Goal: Task Accomplishment & Management: Manage account settings

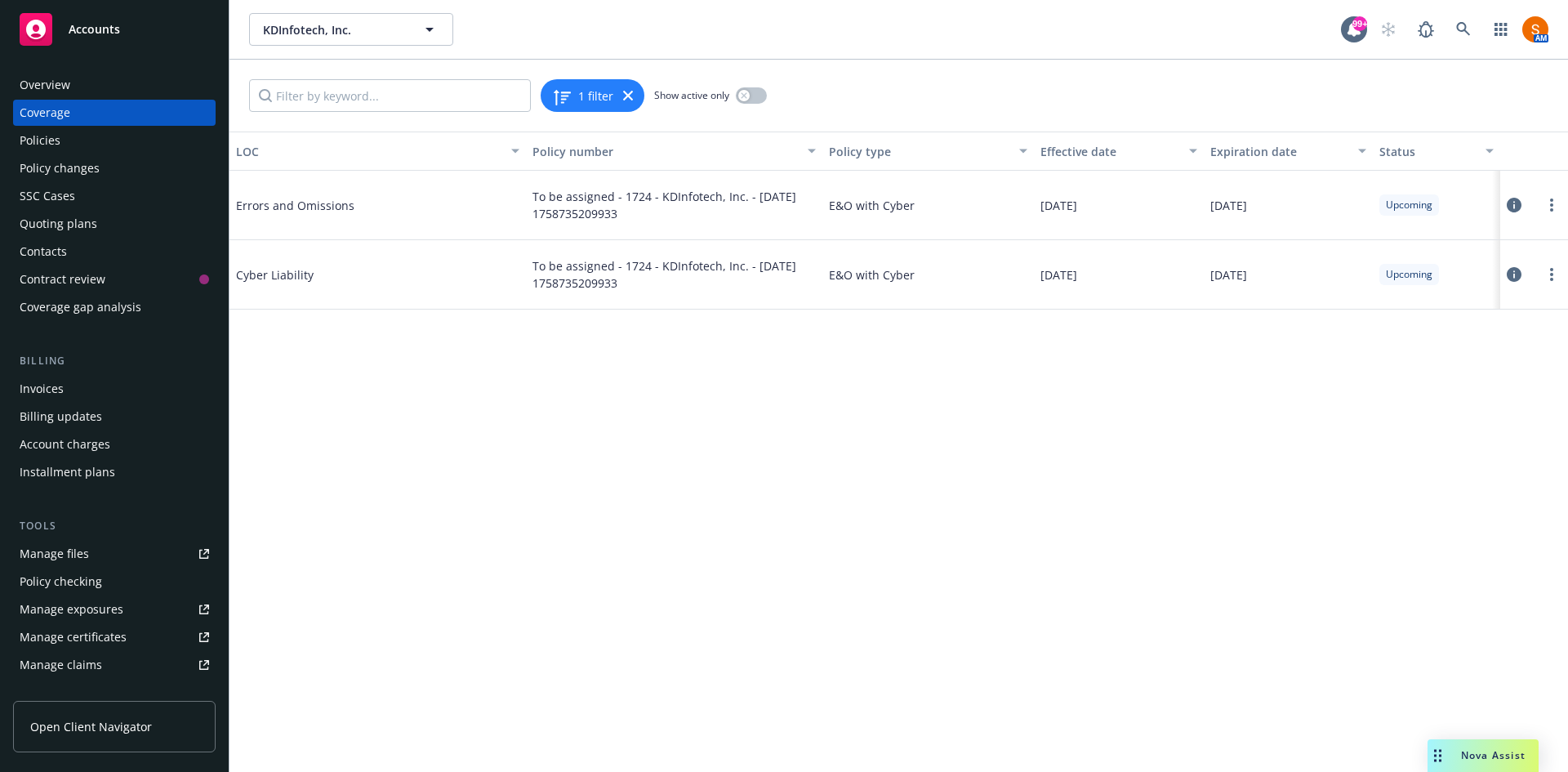
scroll to position [301, 0]
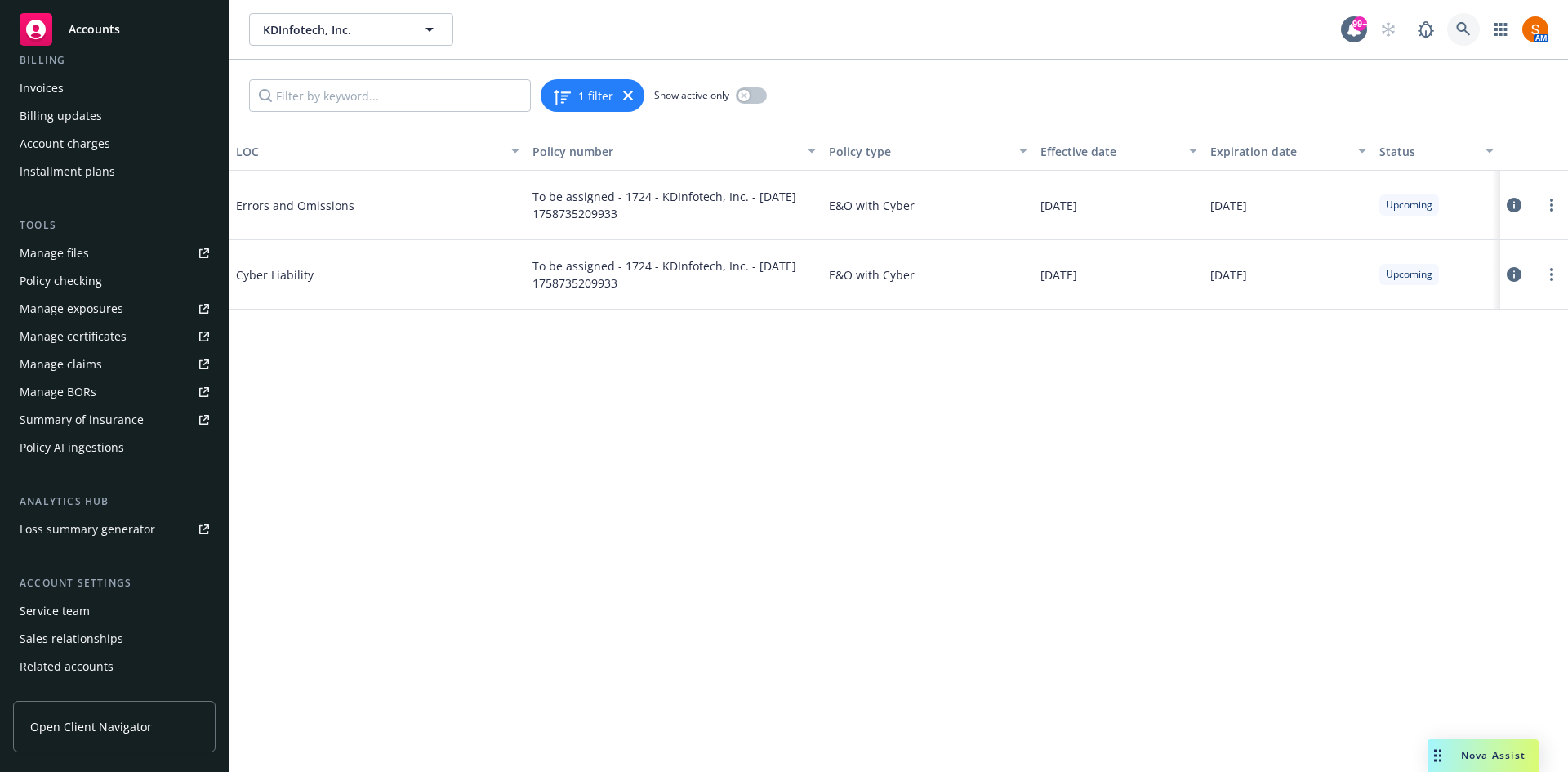
click at [1475, 28] on link at bounding box center [1463, 29] width 32 height 32
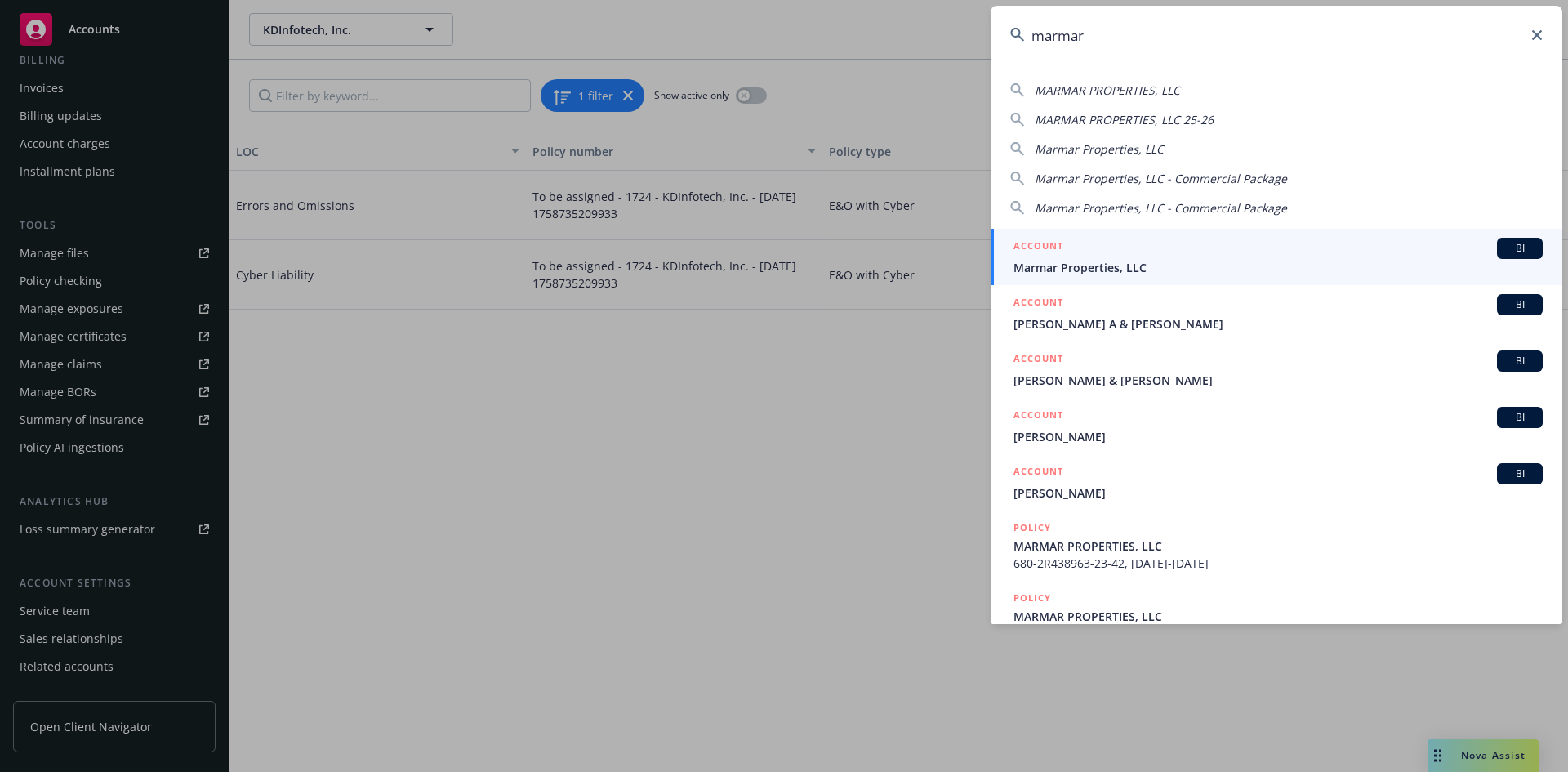
type input "marmar"
click at [1128, 263] on span "Marmar Properties, LLC" at bounding box center [1278, 268] width 529 height 18
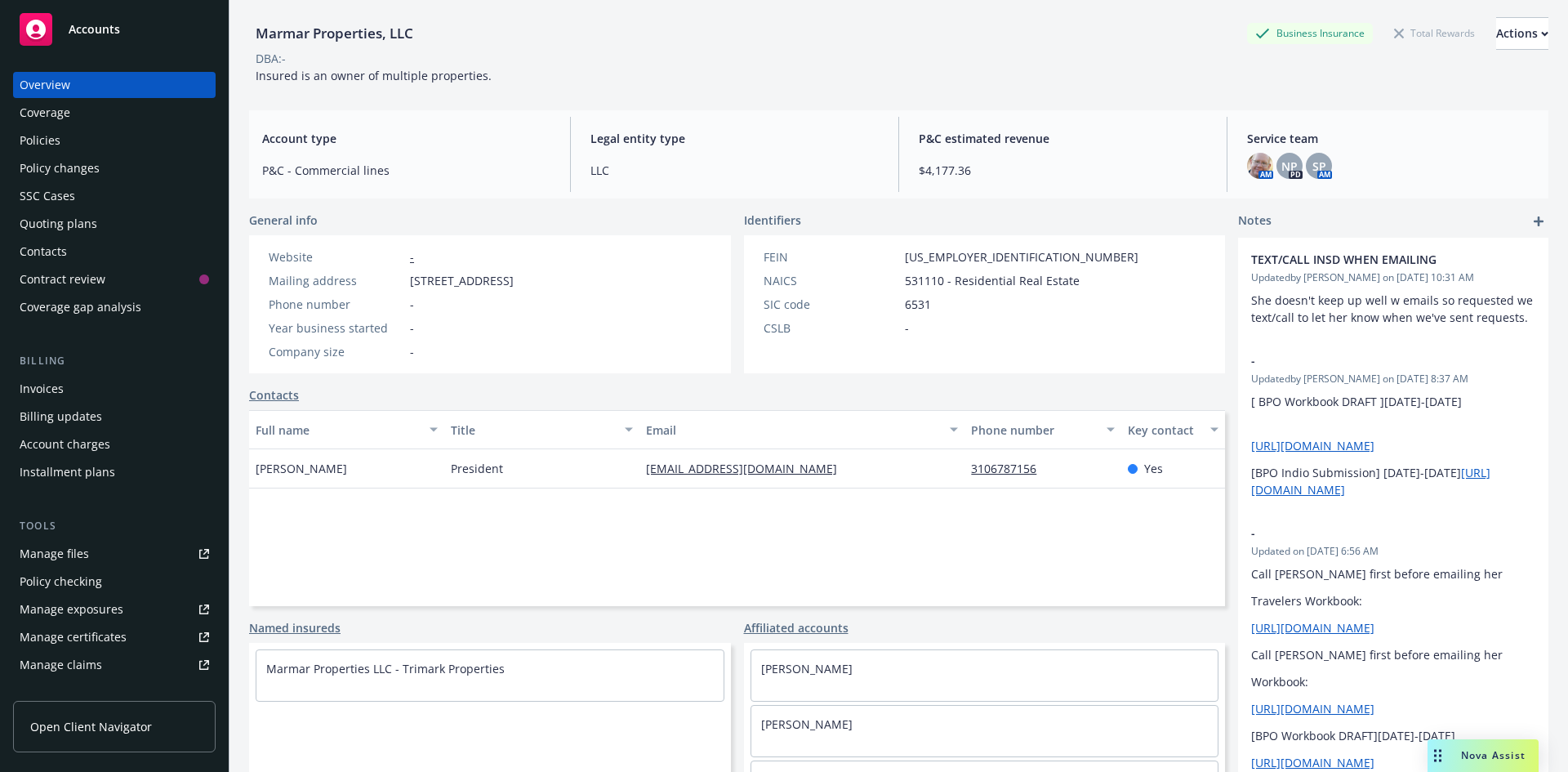
scroll to position [63, 0]
click at [87, 148] on div "Policies" at bounding box center [114, 141] width 190 height 26
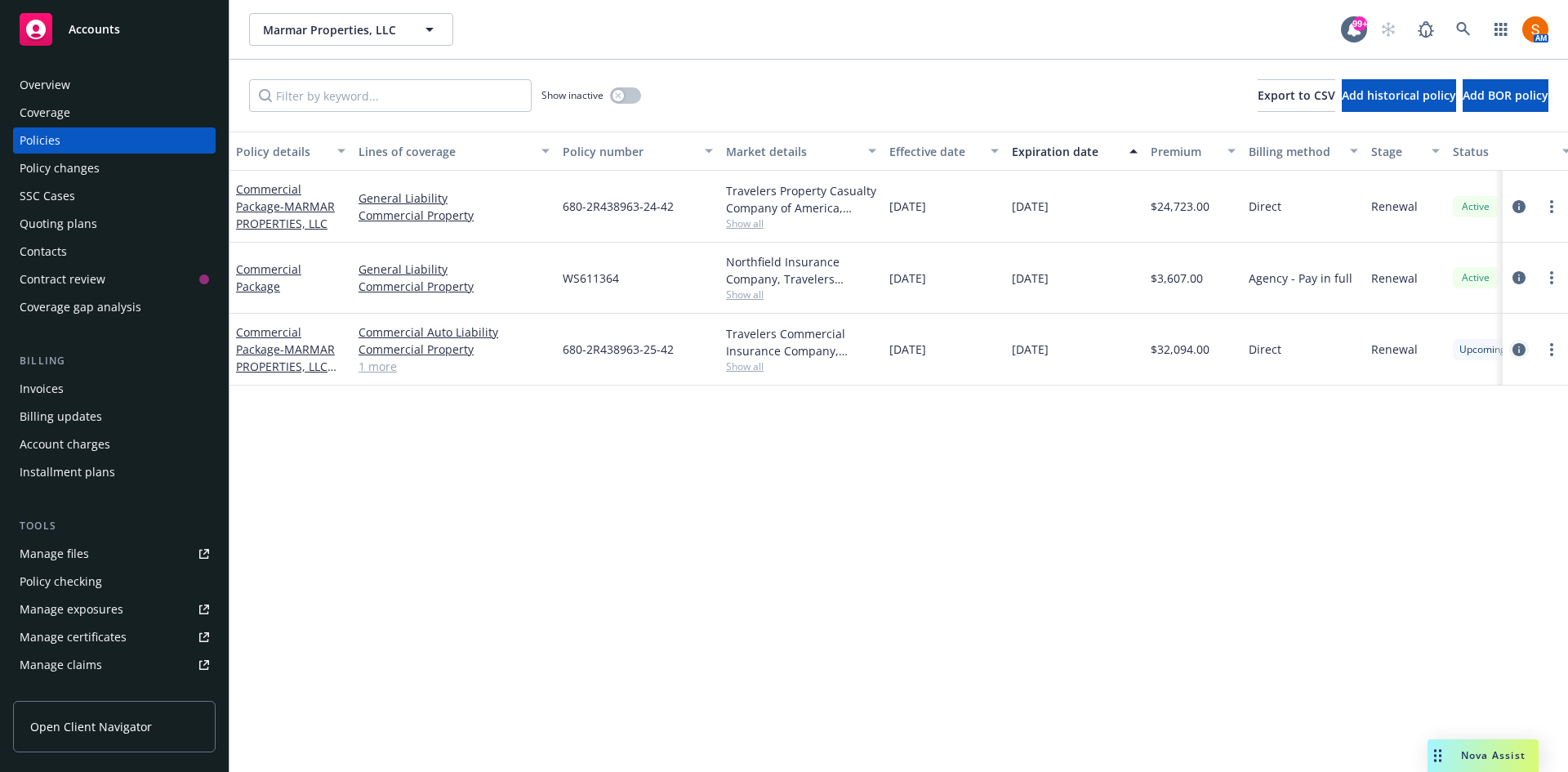
click at [1512, 343] on icon "circleInformation" at bounding box center [1519, 350] width 13 height 13
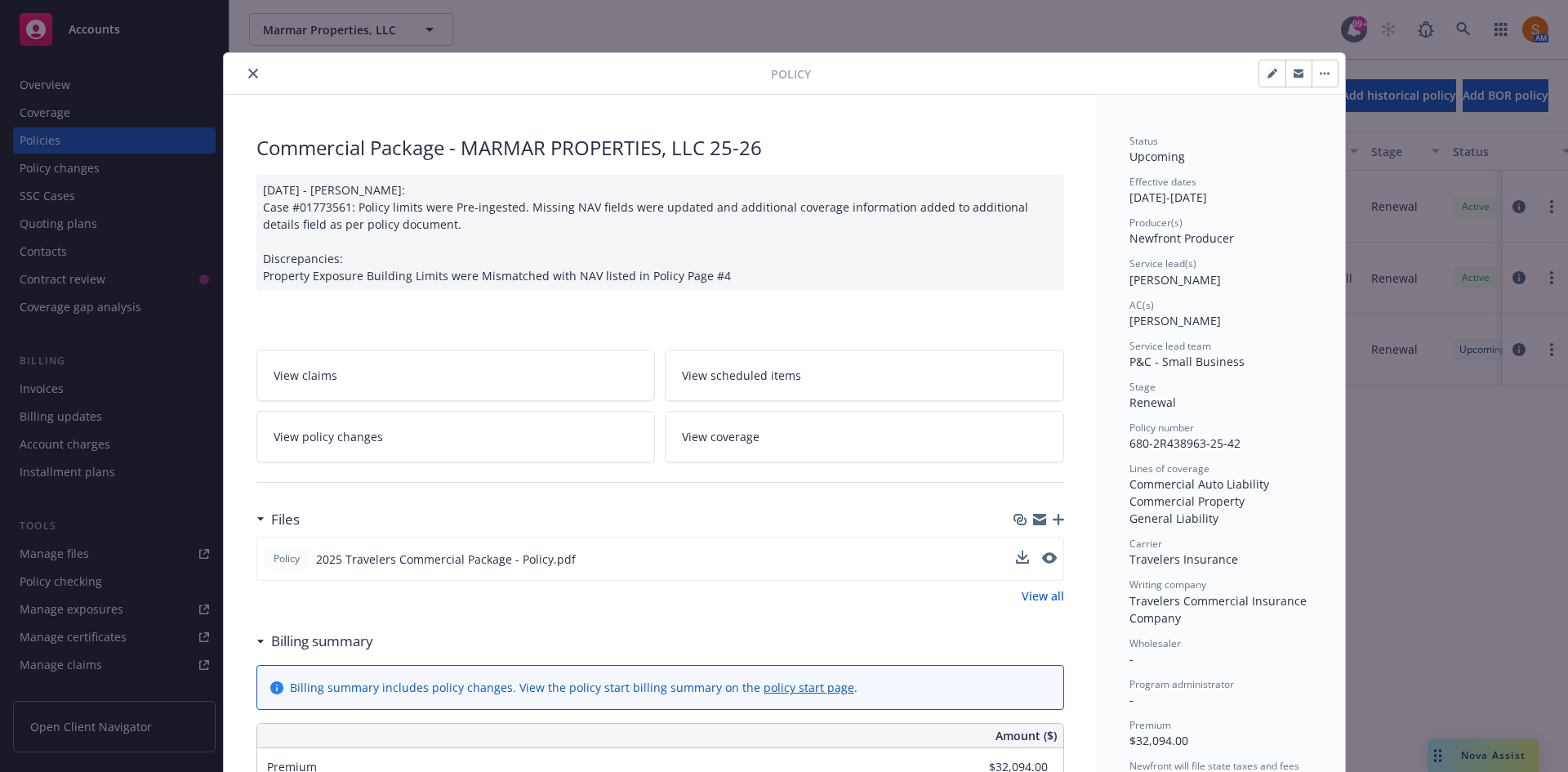
click at [1016, 564] on button at bounding box center [1023, 559] width 13 height 18
click at [1014, 559] on icon "download file" at bounding box center [1021, 558] width 13 height 13
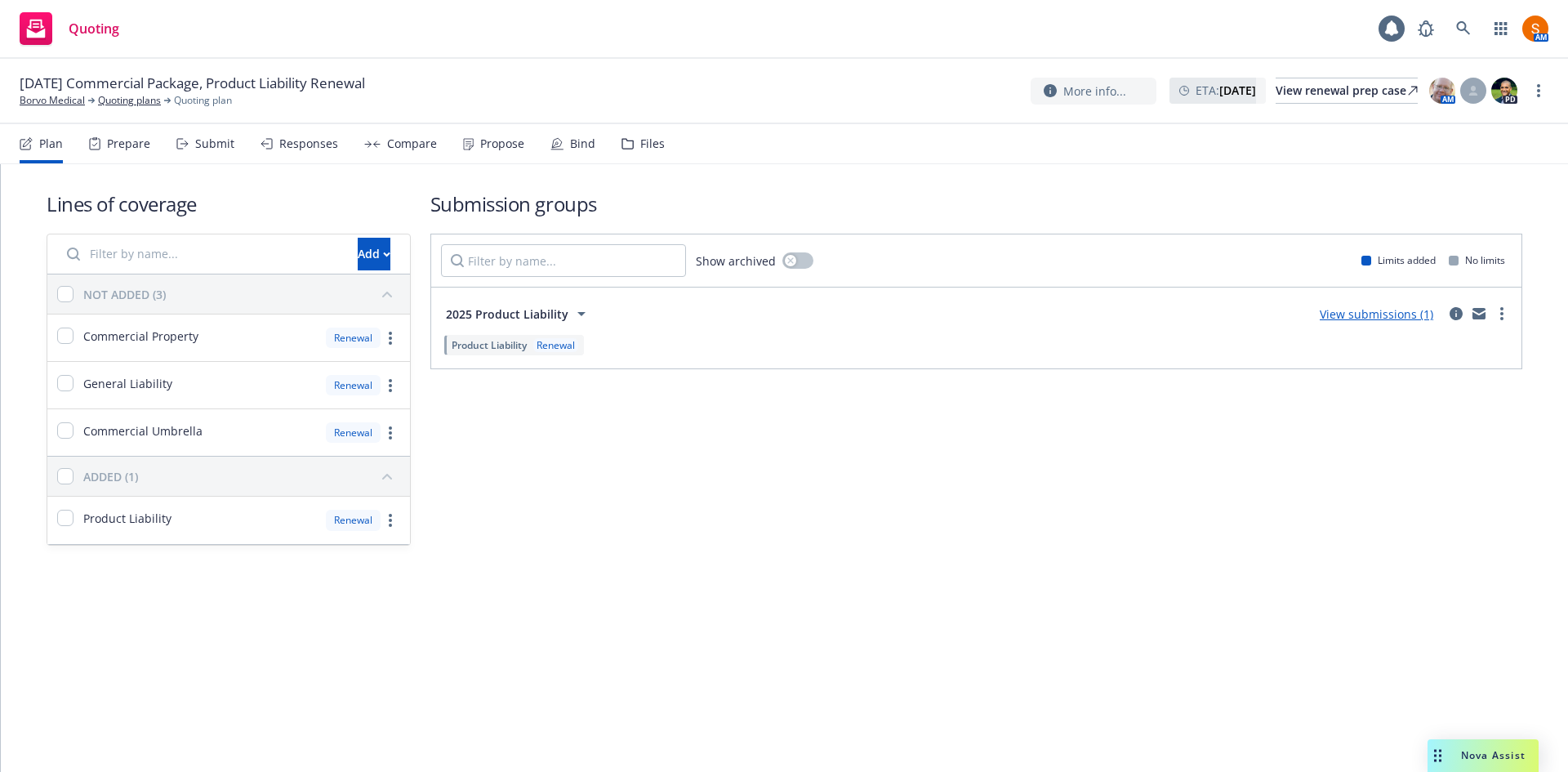
click at [450, 150] on div "Plan Prepare Submit Responses Compare Propose Bind Files" at bounding box center [342, 143] width 645 height 39
click at [480, 150] on div "Propose" at bounding box center [503, 143] width 44 height 13
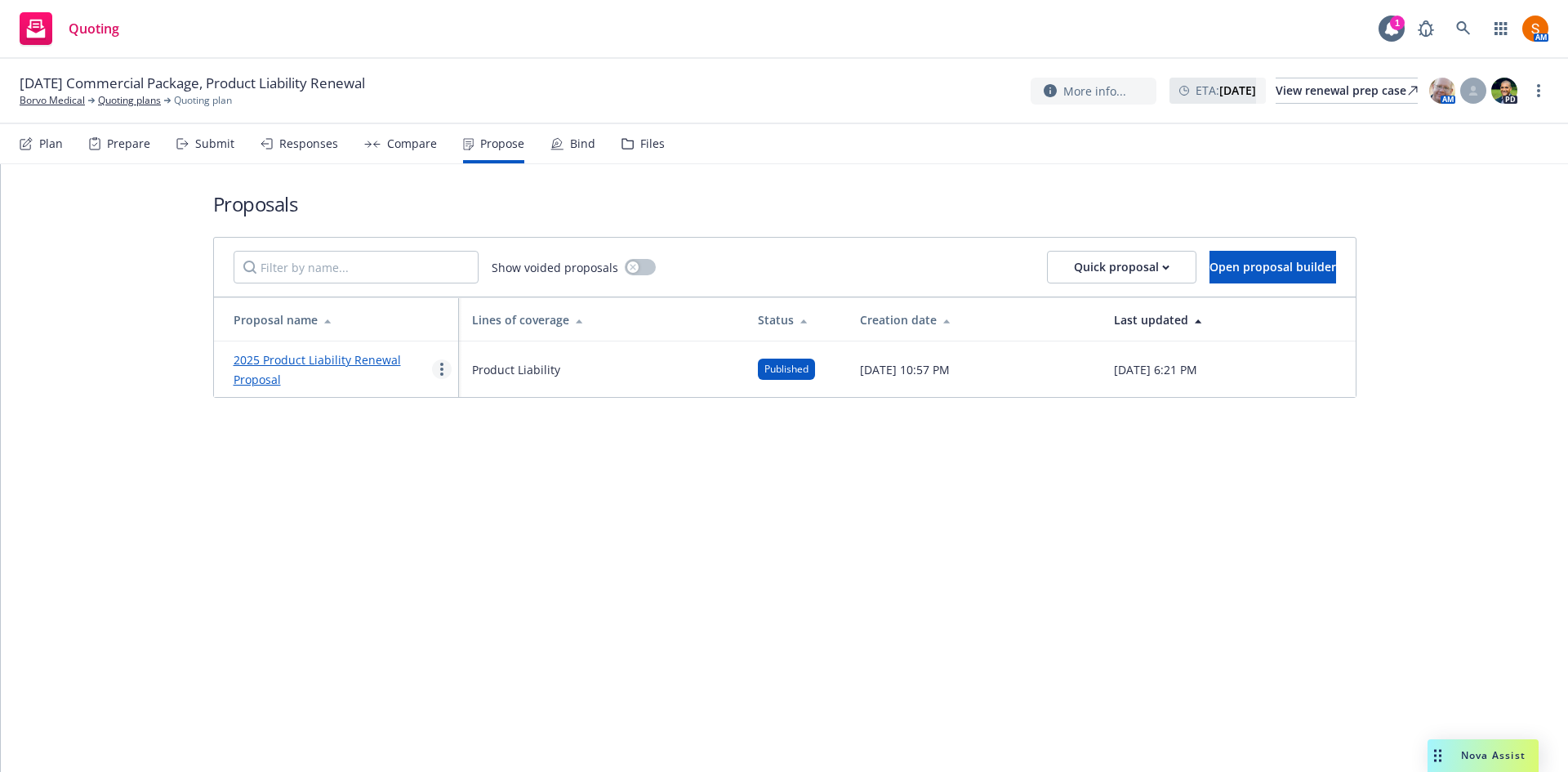
click at [442, 375] on circle "more" at bounding box center [442, 374] width 4 height 4
click at [497, 486] on link "Log client response" at bounding box center [505, 474] width 145 height 32
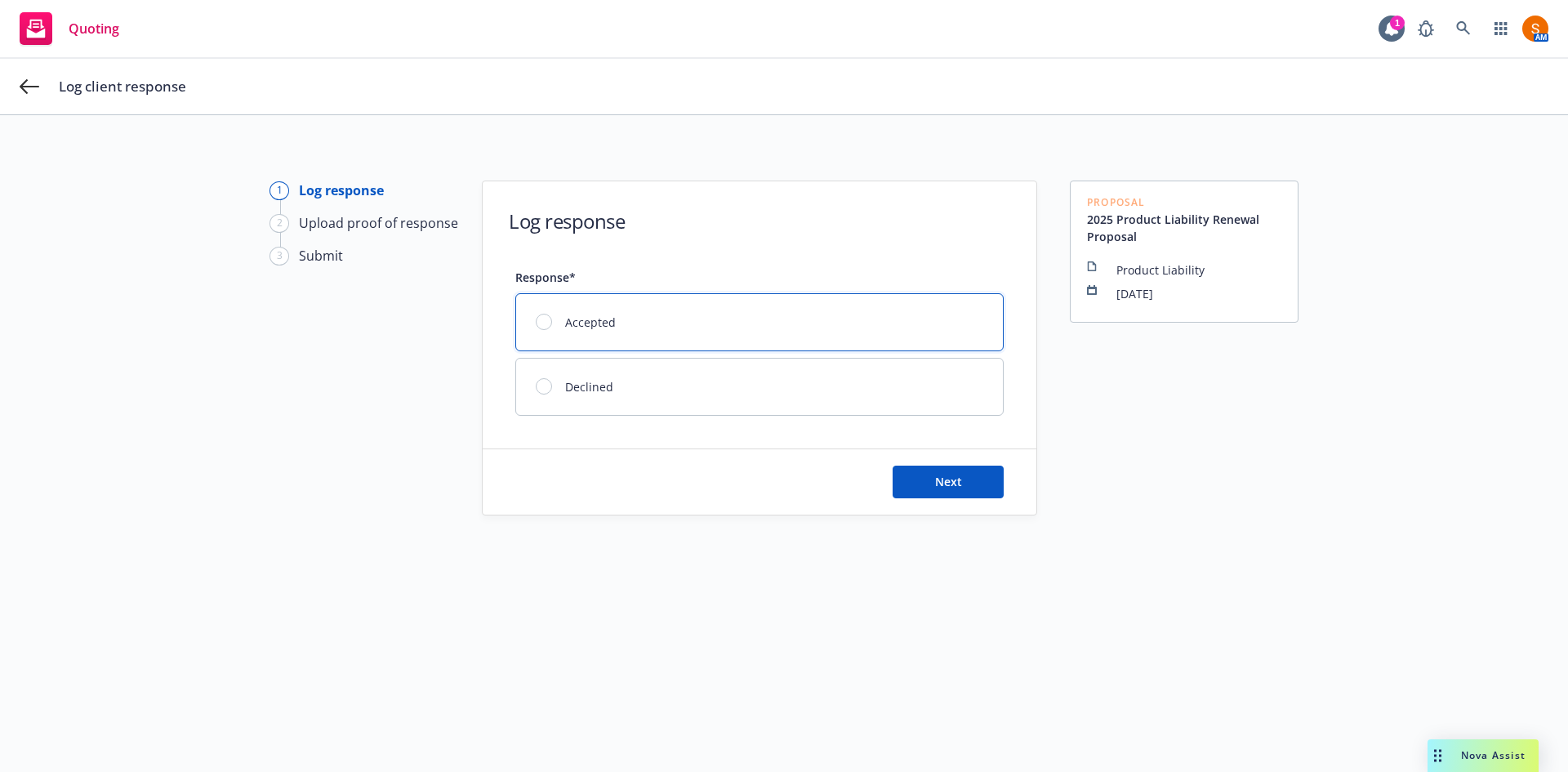
click at [594, 305] on div "Accepted" at bounding box center [760, 322] width 487 height 56
click at [940, 476] on span "Next" at bounding box center [948, 481] width 27 height 16
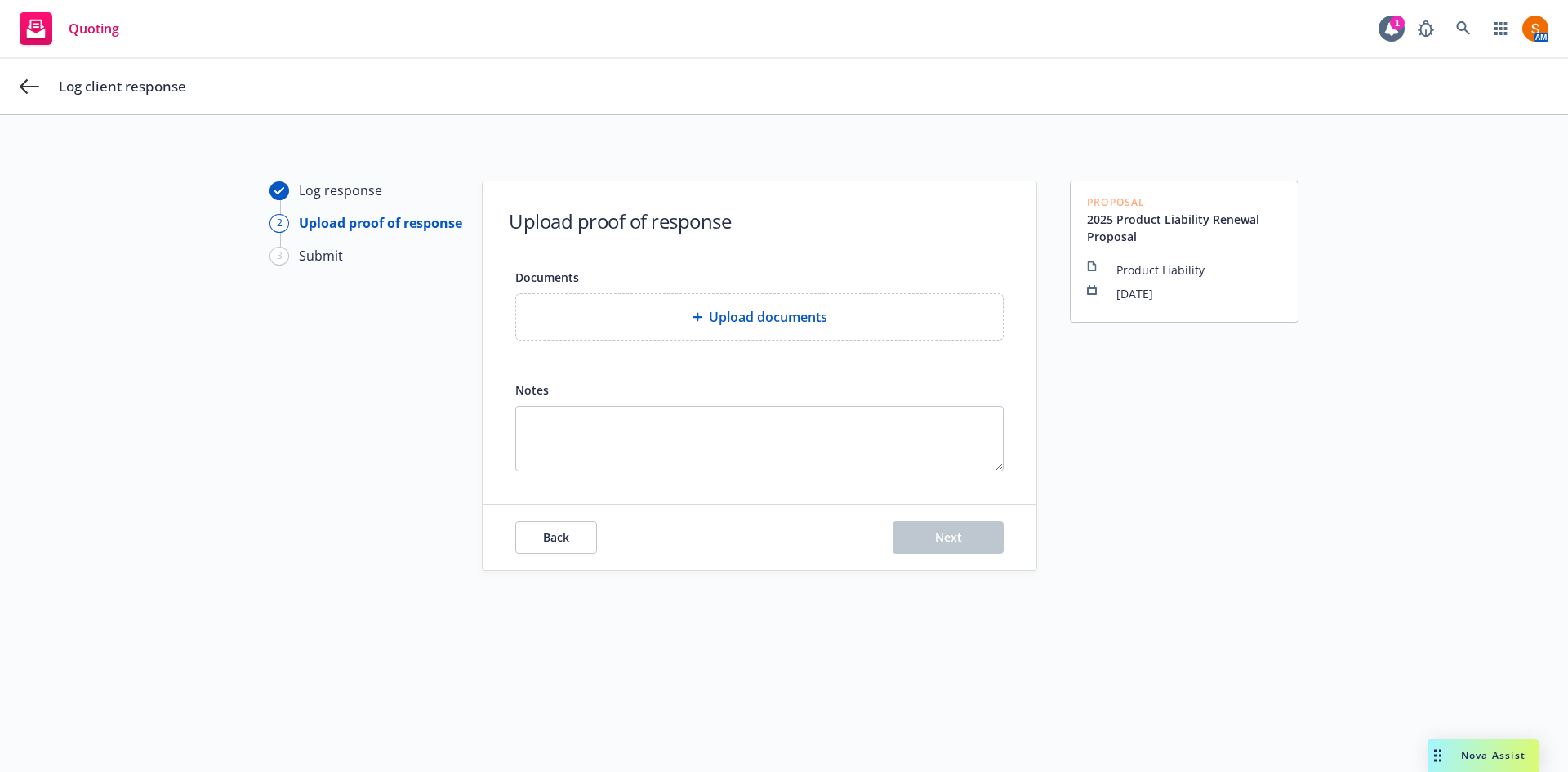
click at [737, 325] on span "Upload documents" at bounding box center [768, 317] width 118 height 19
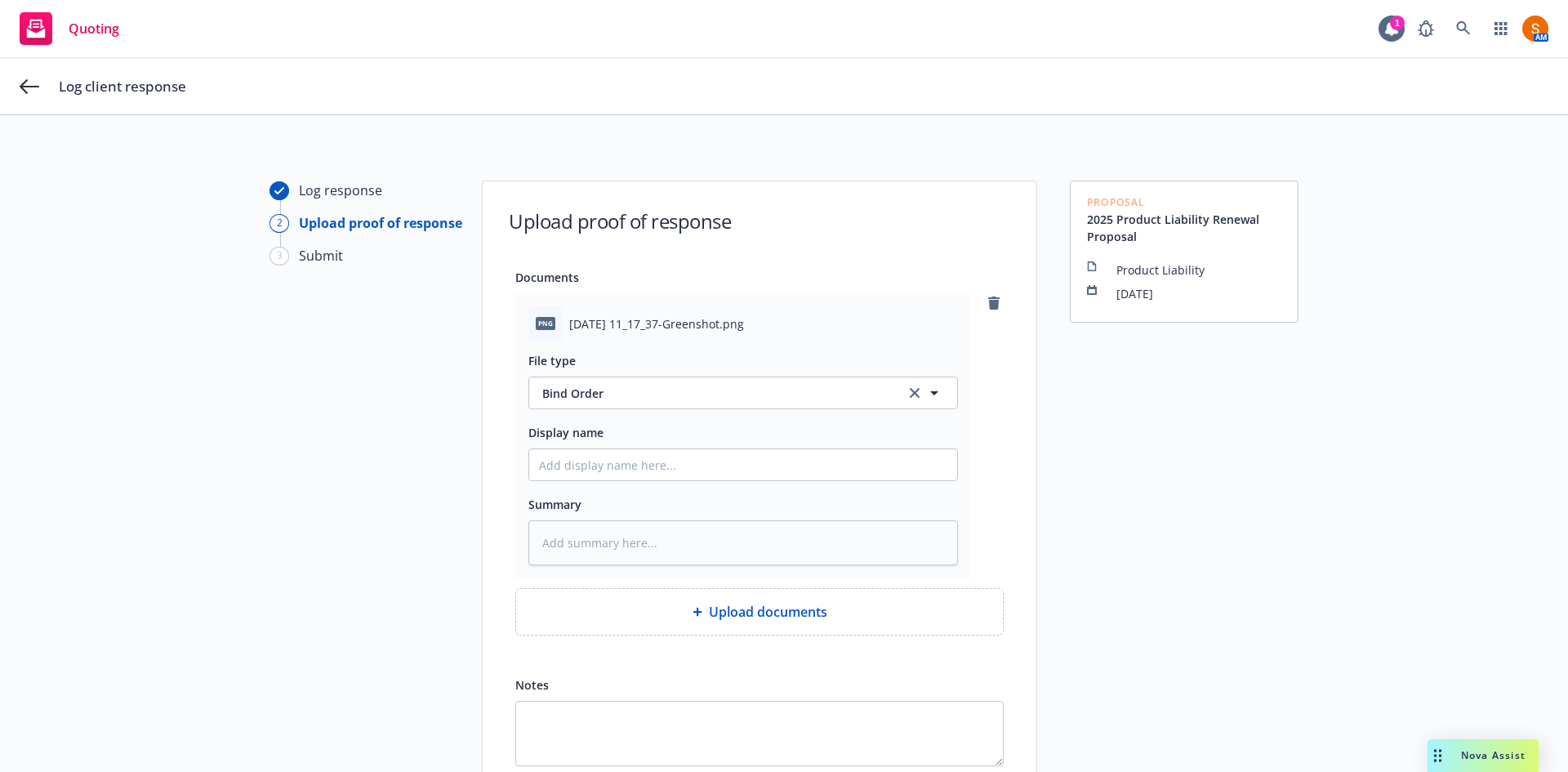
scroll to position [159, 0]
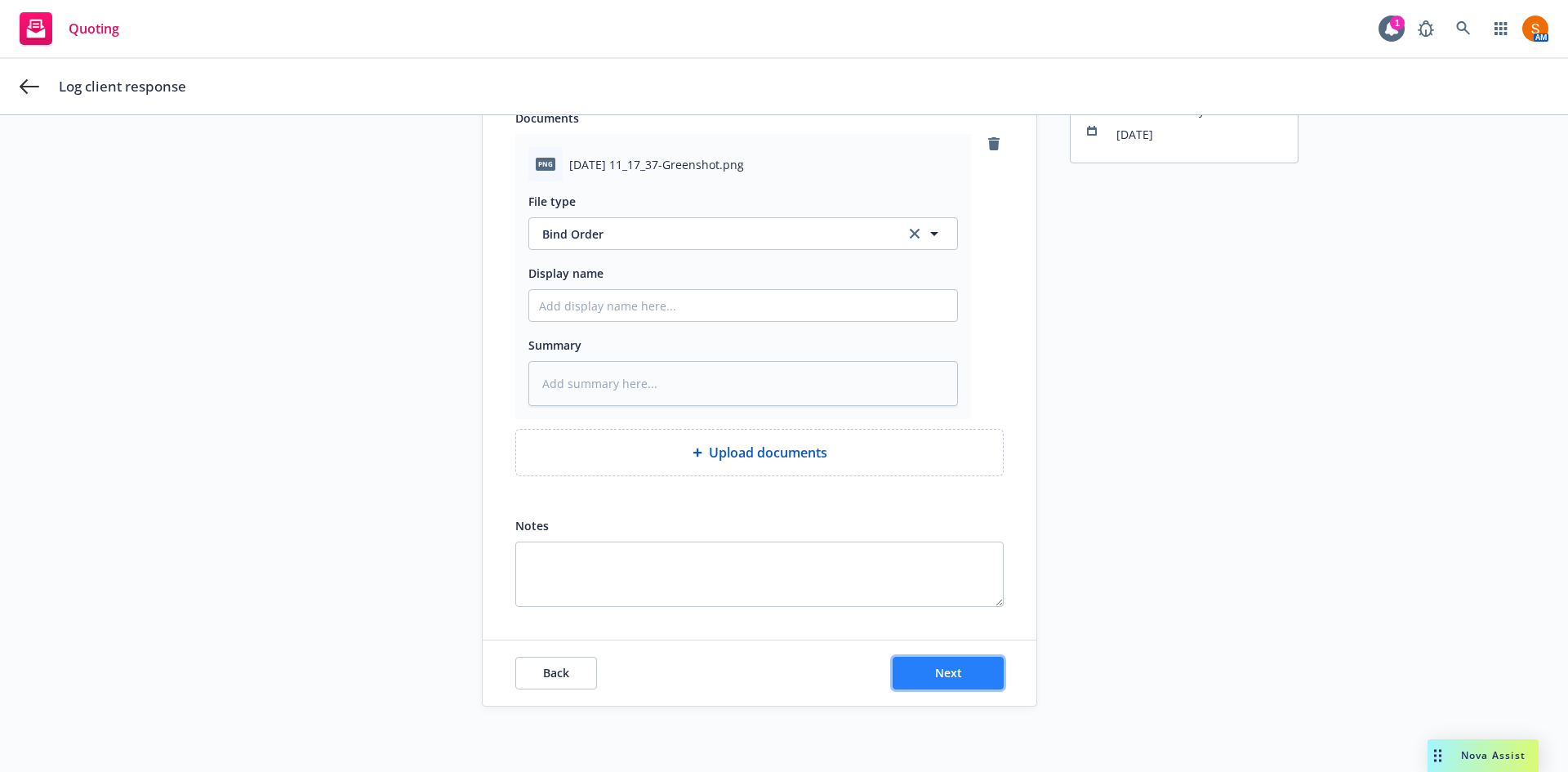
click at [989, 672] on button "Next" at bounding box center [948, 672] width 111 height 32
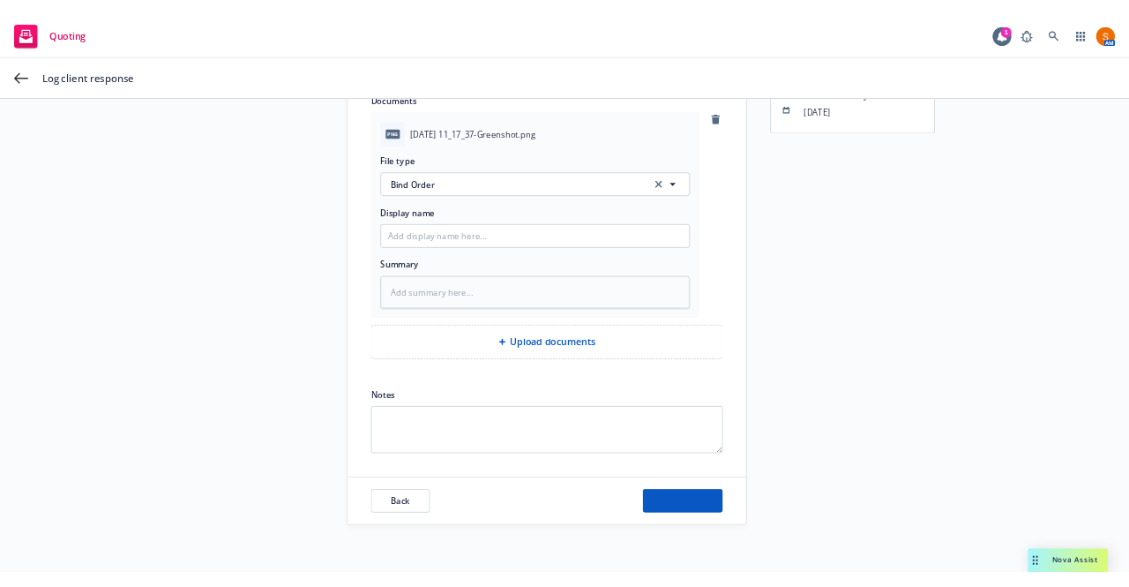
scroll to position [64, 0]
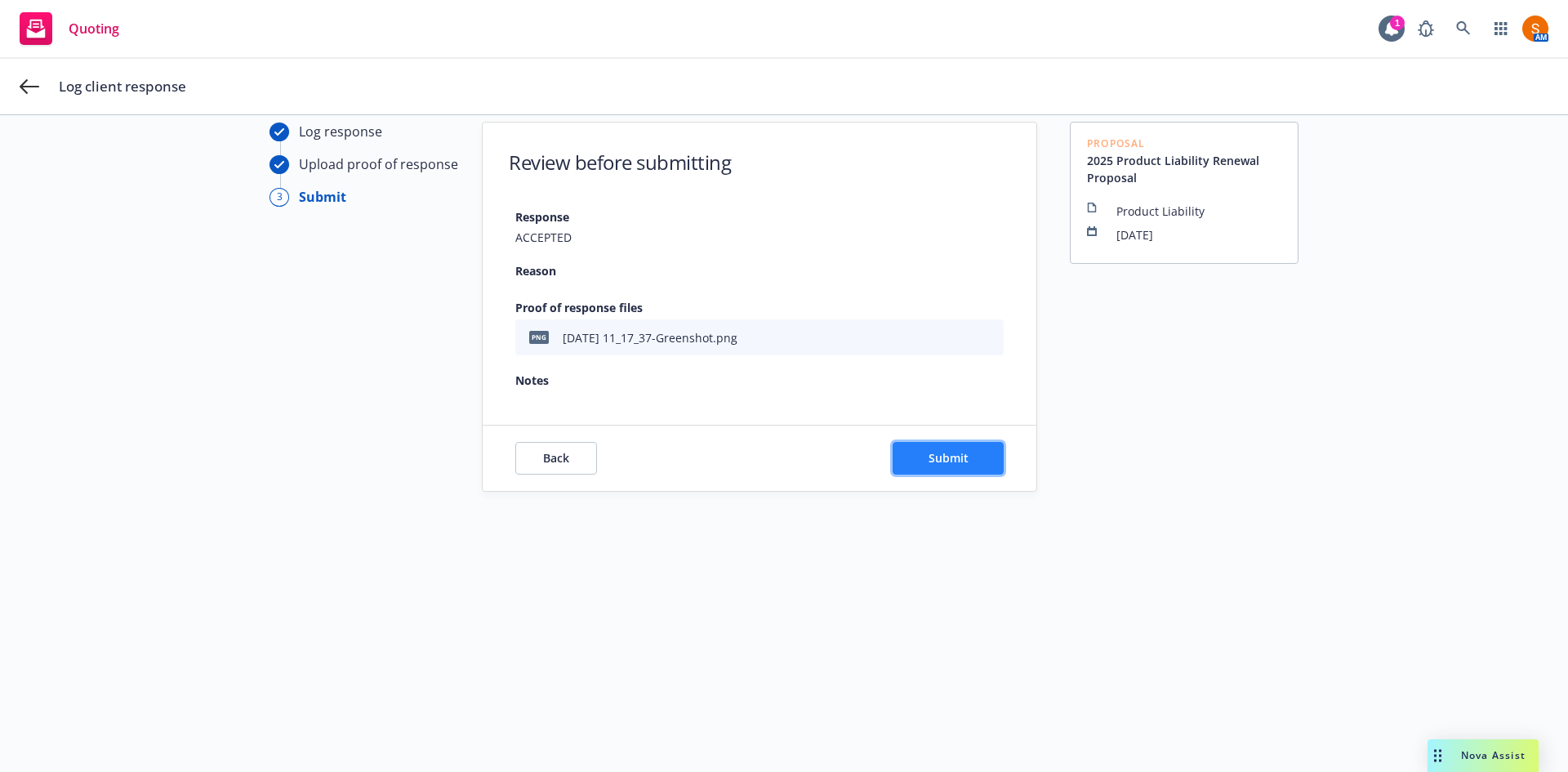
click at [909, 464] on button "Submit" at bounding box center [948, 457] width 111 height 32
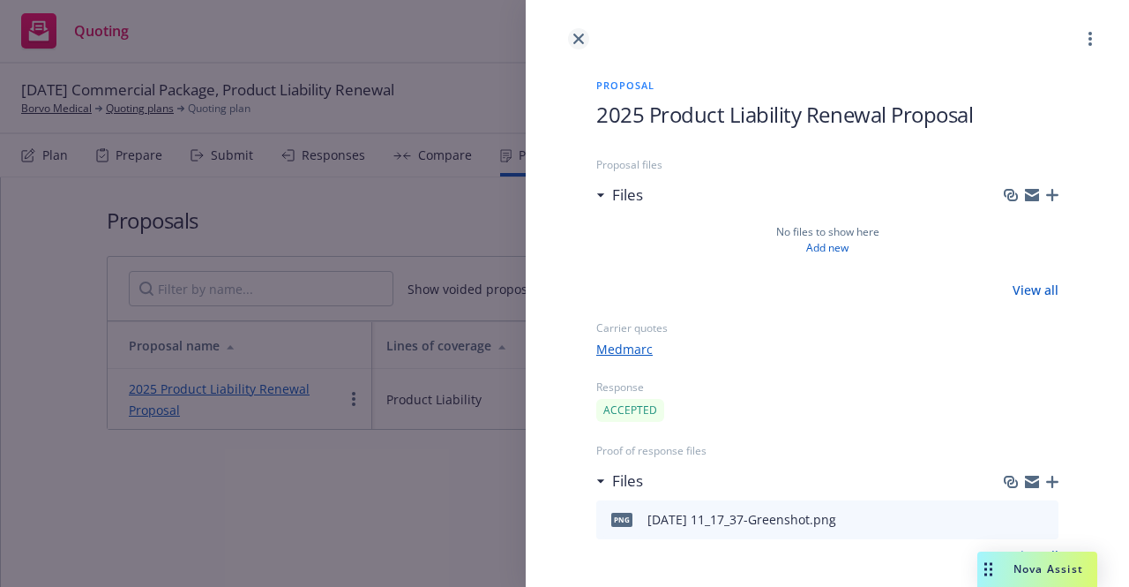
click at [577, 47] on link "close" at bounding box center [578, 38] width 21 height 21
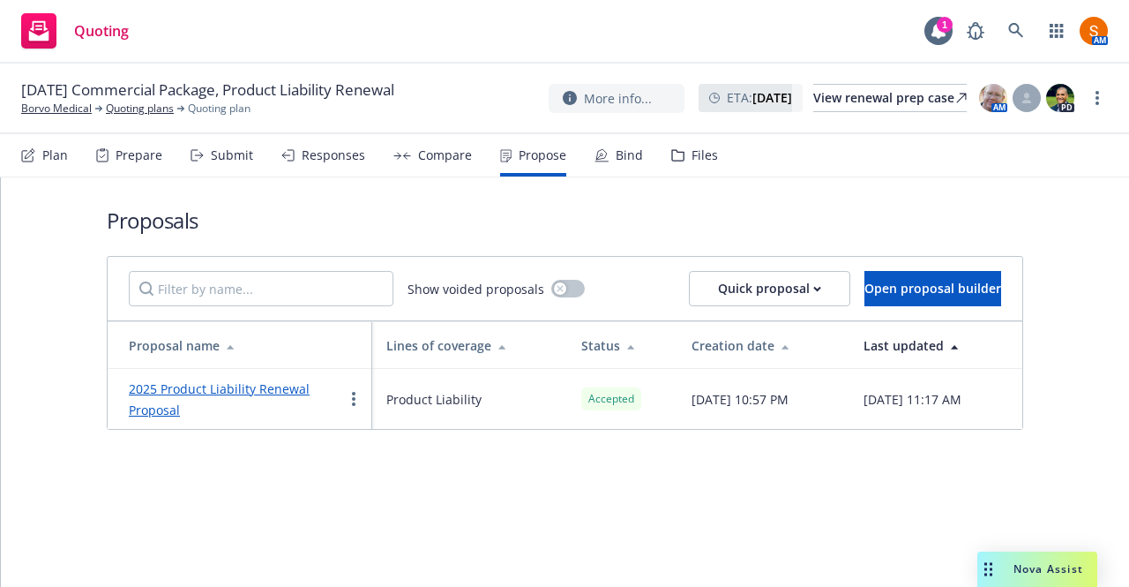
click at [611, 172] on div "Bind" at bounding box center [619, 155] width 49 height 42
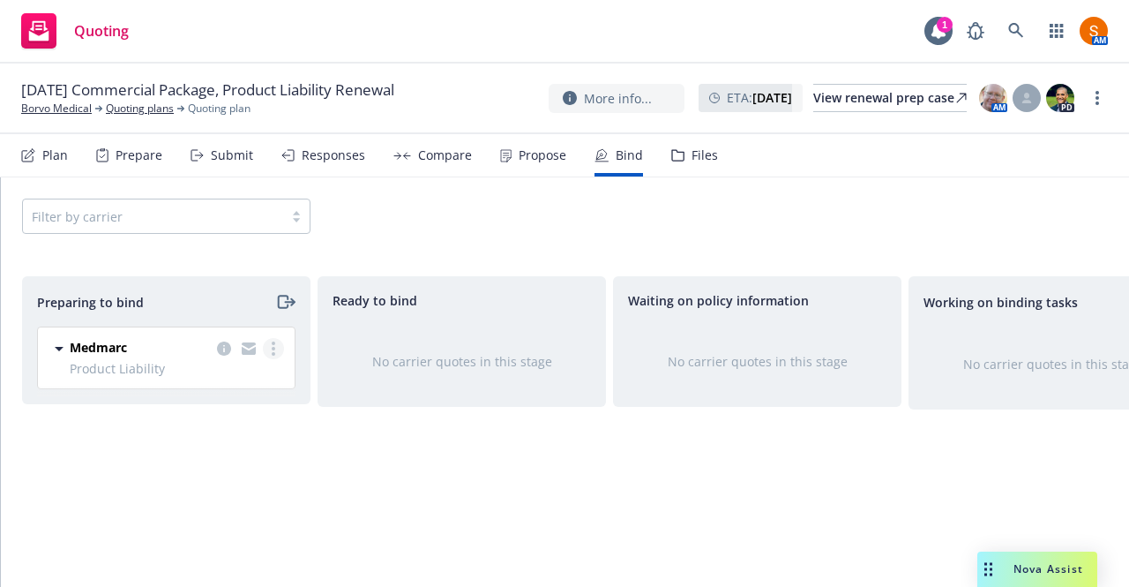
click at [275, 345] on icon "more" at bounding box center [274, 348] width 4 height 14
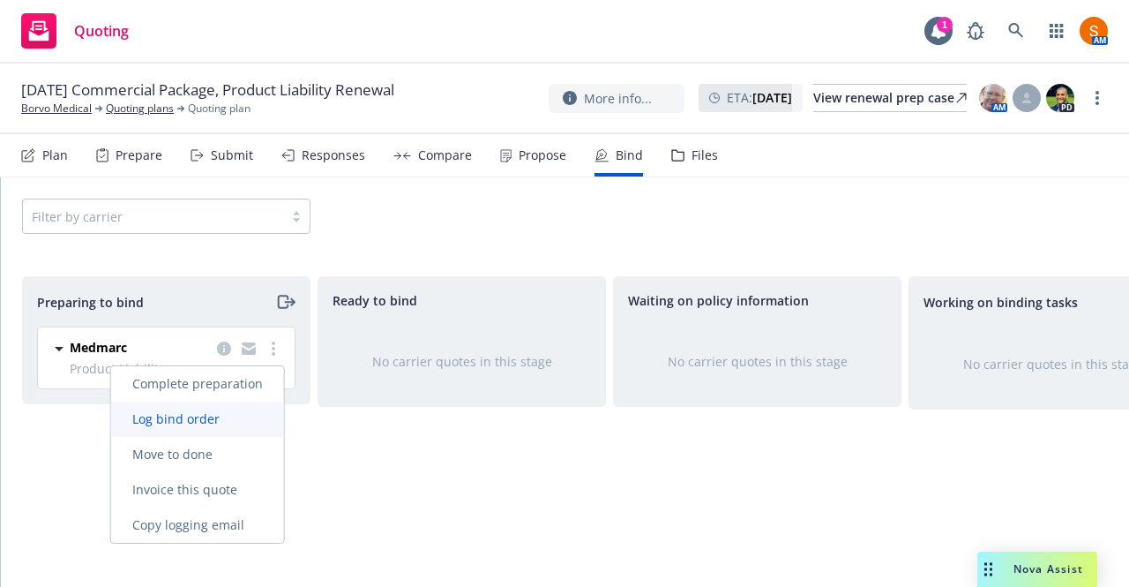
click at [191, 422] on span "Log bind order" at bounding box center [176, 418] width 130 height 17
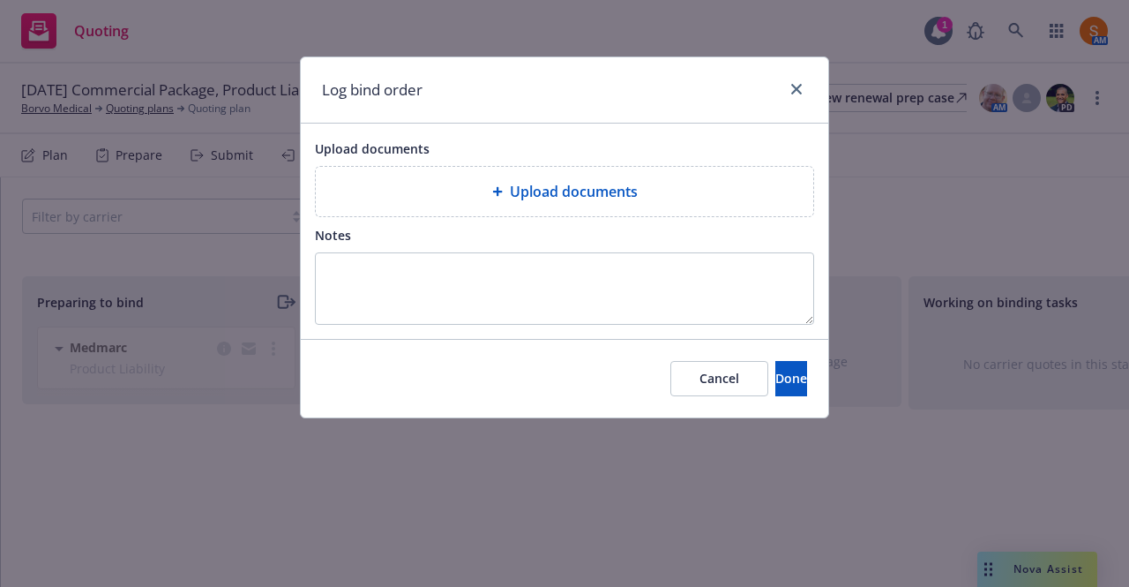
click at [454, 181] on div "Upload documents" at bounding box center [564, 191] width 469 height 21
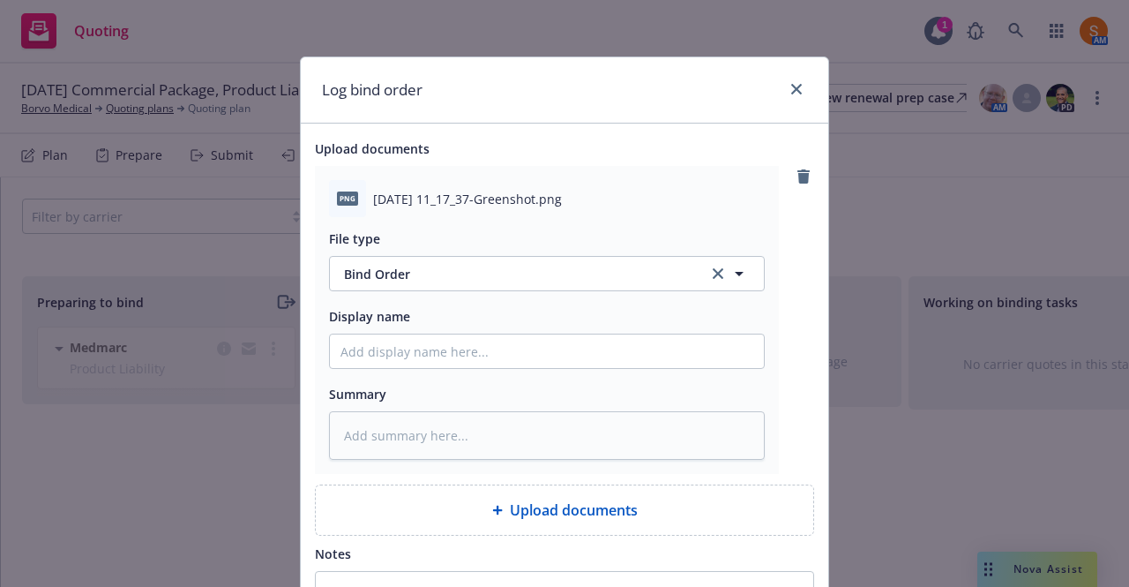
scroll to position [204, 0]
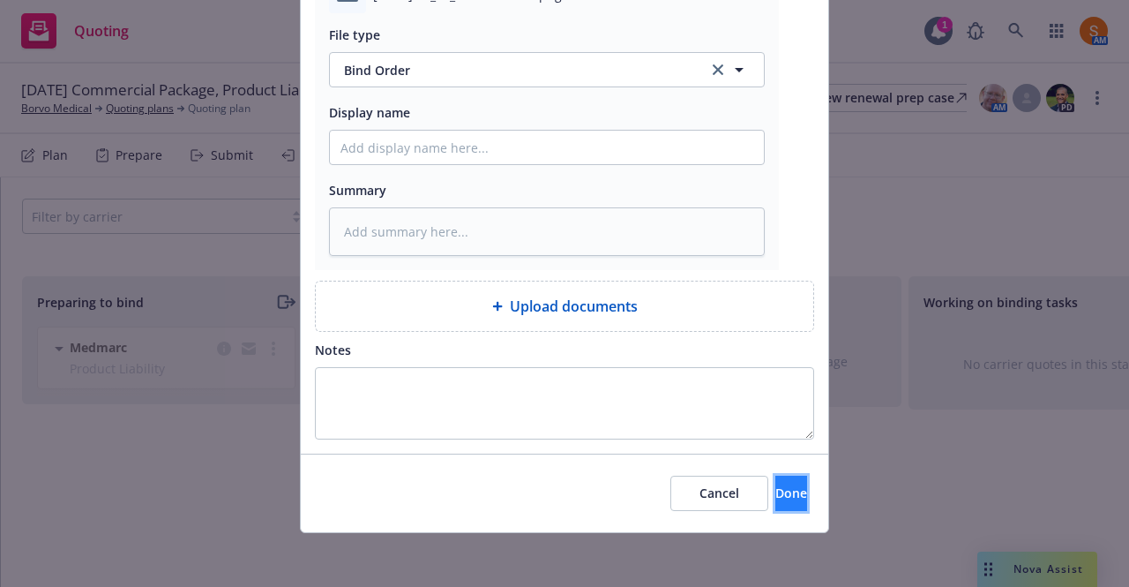
click at [776, 491] on button "Done" at bounding box center [792, 493] width 32 height 35
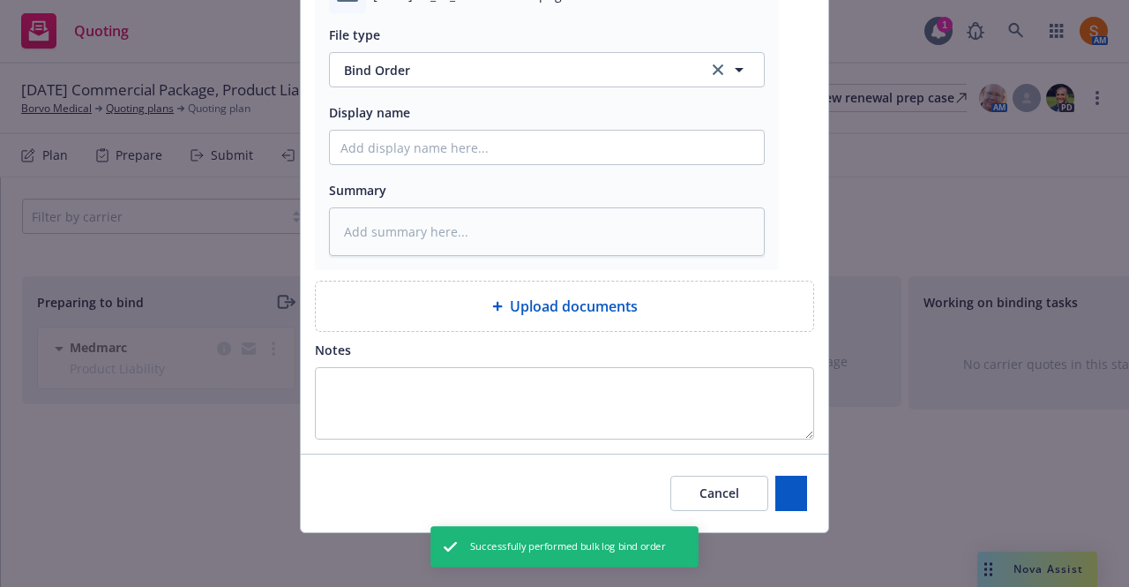
type textarea "x"
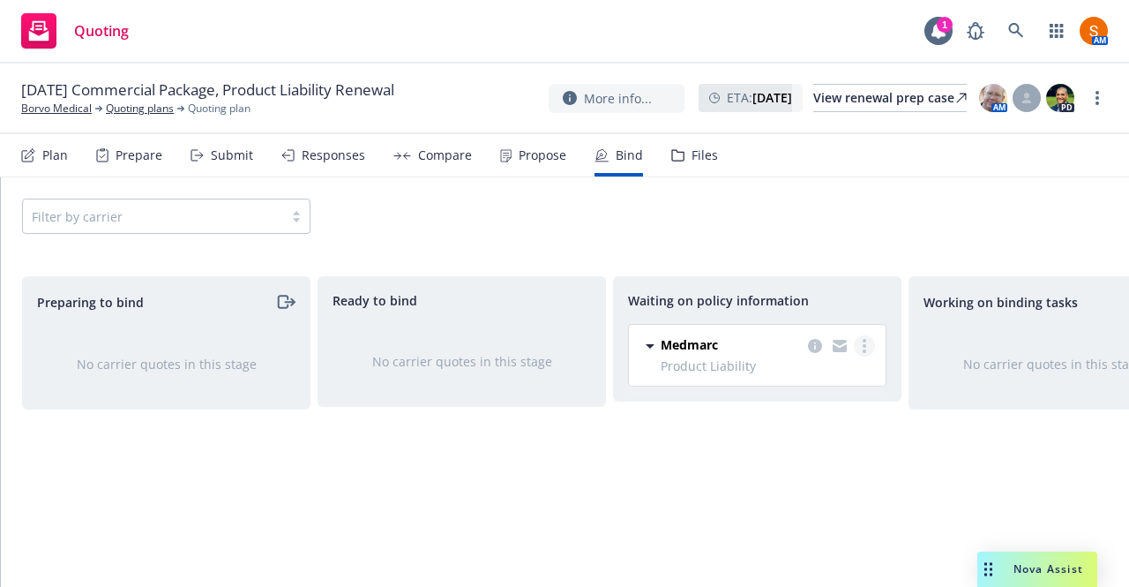
click at [866, 341] on icon "more" at bounding box center [865, 346] width 4 height 14
click at [826, 389] on span "Create policies" at bounding box center [781, 380] width 130 height 17
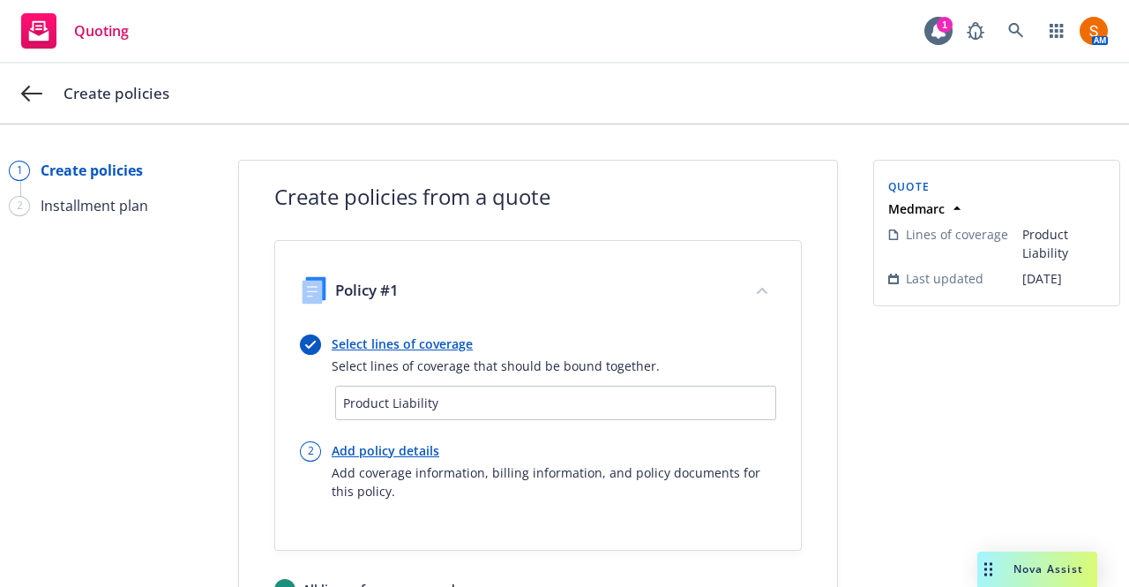
click at [430, 445] on link "Add policy details" at bounding box center [554, 450] width 445 height 19
select select "12"
select select "CA"
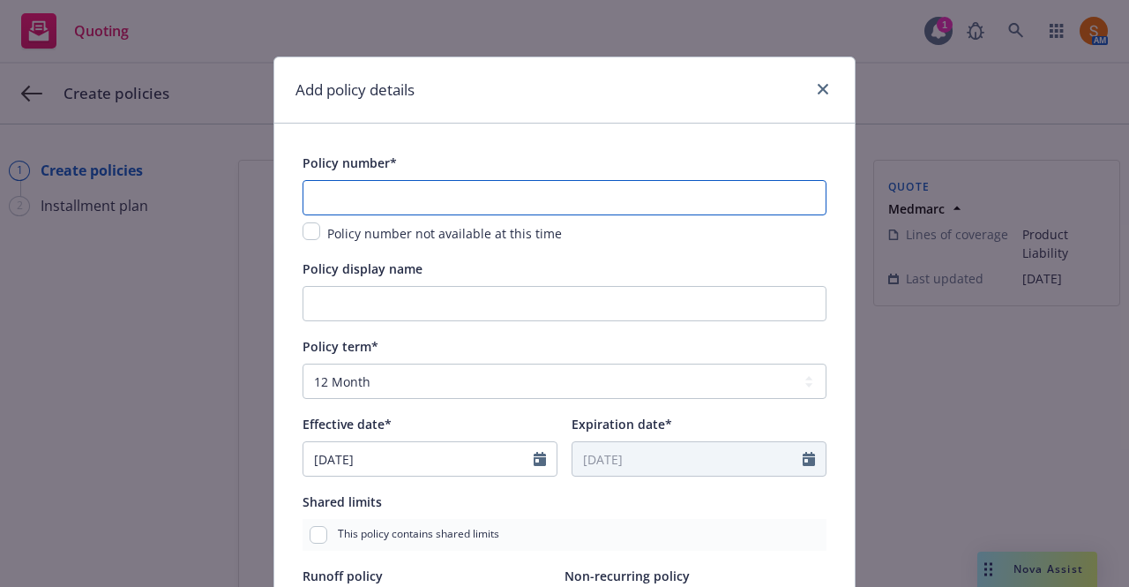
click at [403, 197] on input "text" at bounding box center [565, 197] width 524 height 35
paste input "N25CA380134"
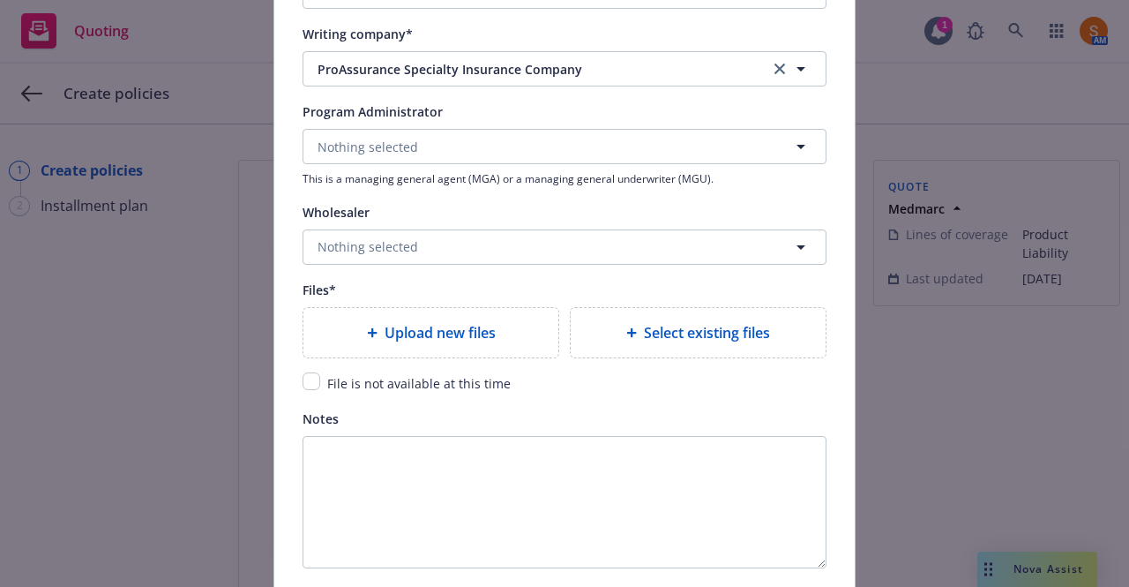
scroll to position [1893, 0]
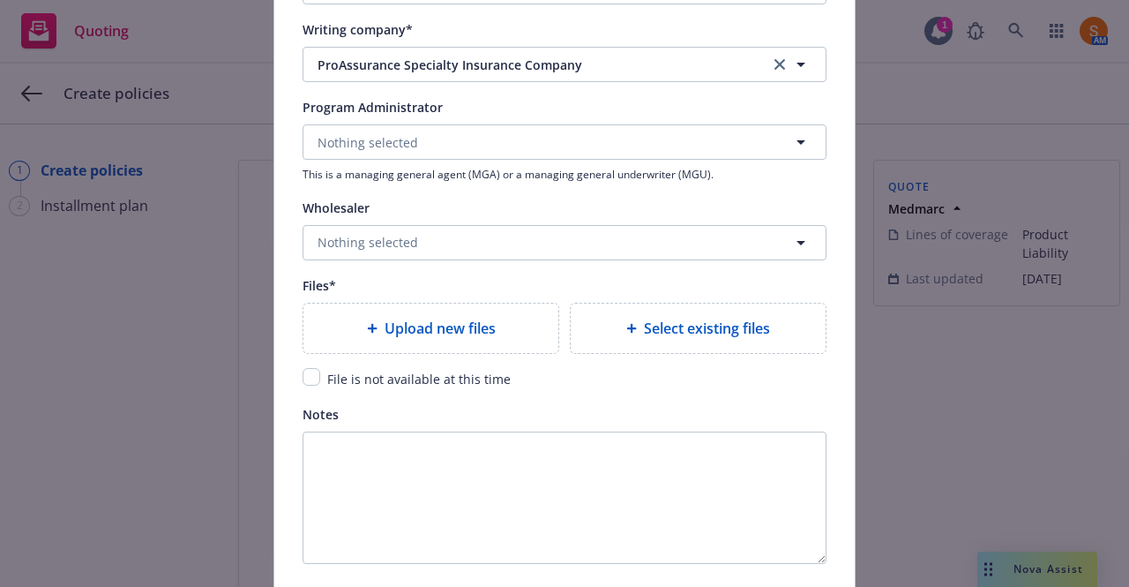
type input "N25CA380134"
click at [373, 345] on div "Upload new files" at bounding box center [431, 328] width 255 height 49
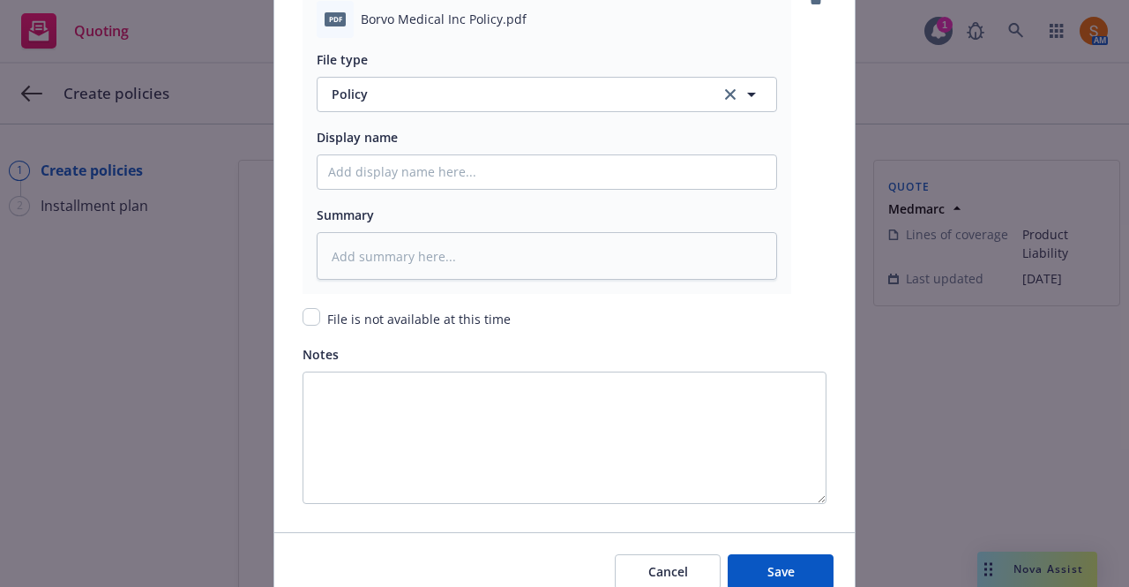
scroll to position [2348, 0]
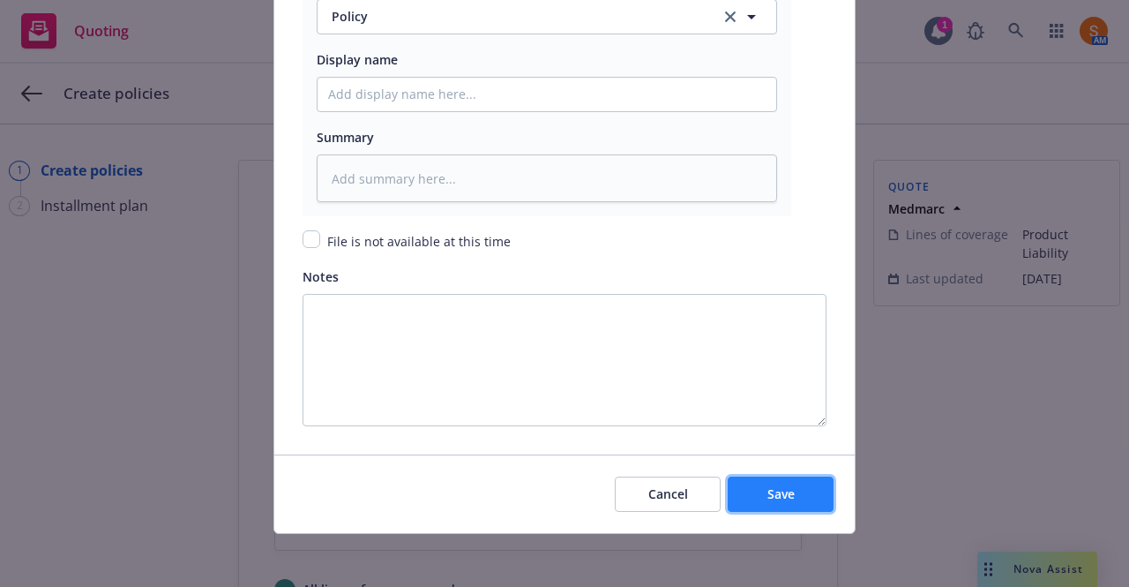
click at [772, 491] on span "Save" at bounding box center [781, 493] width 27 height 17
type textarea "x"
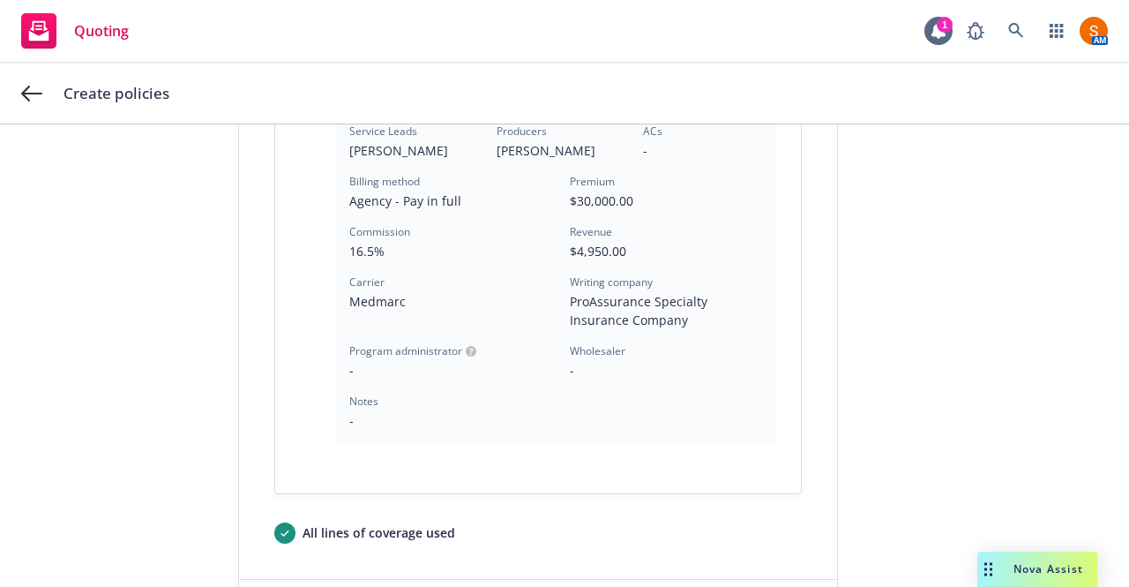
scroll to position [649, 0]
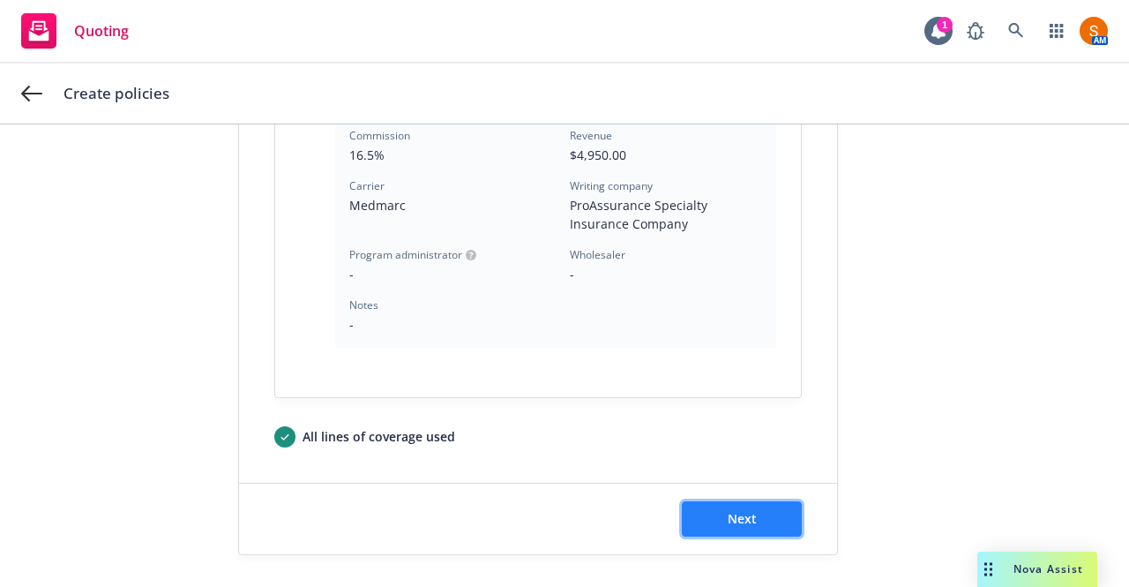
click at [742, 513] on span "Next" at bounding box center [742, 518] width 29 height 17
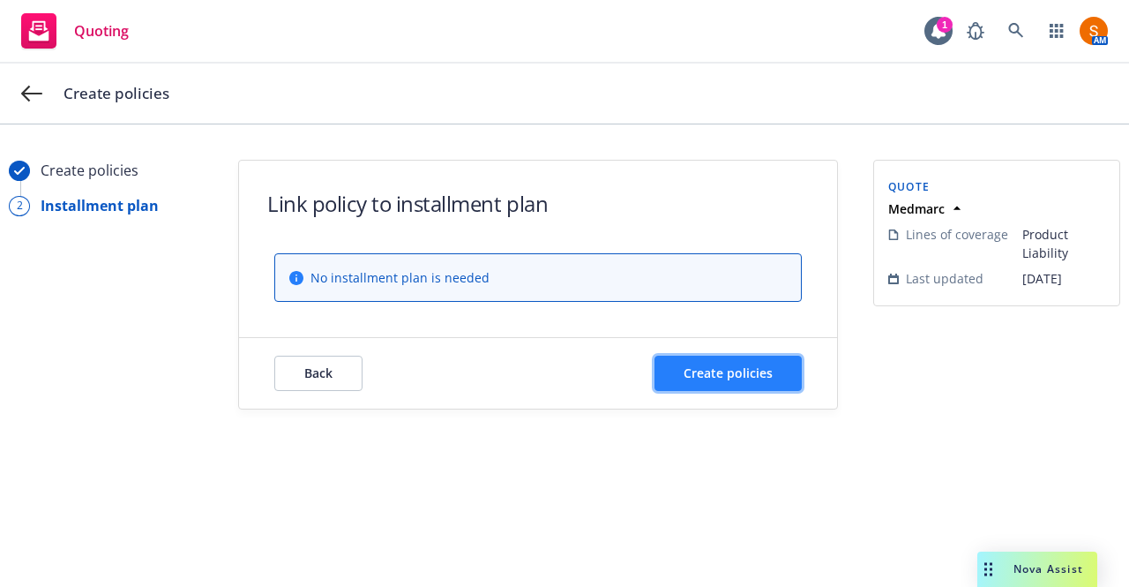
click at [731, 374] on span "Create policies" at bounding box center [728, 372] width 89 height 17
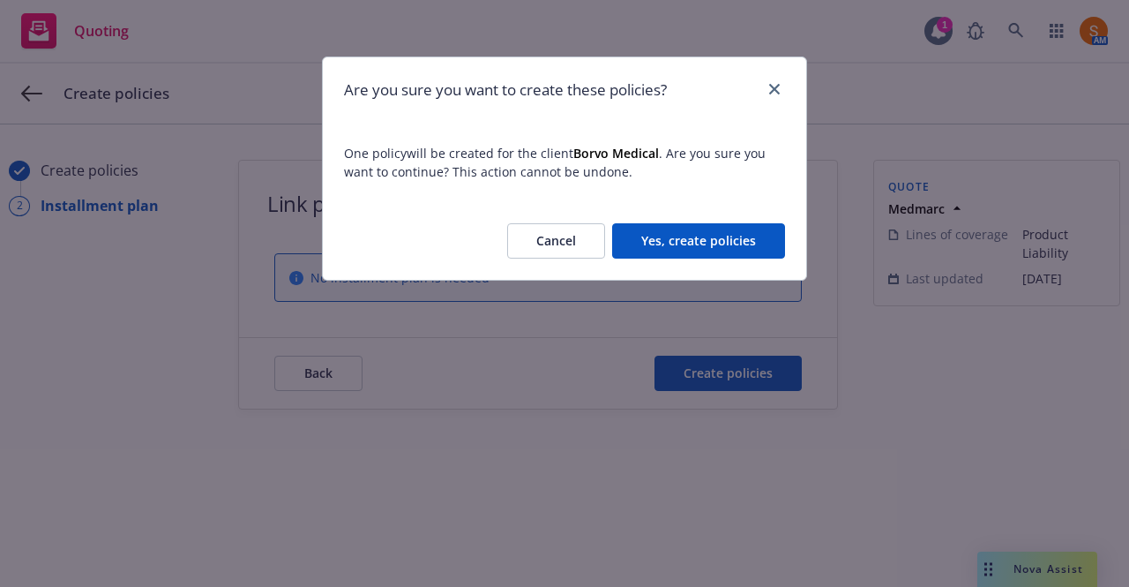
click at [706, 248] on button "Yes, create policies" at bounding box center [698, 240] width 173 height 35
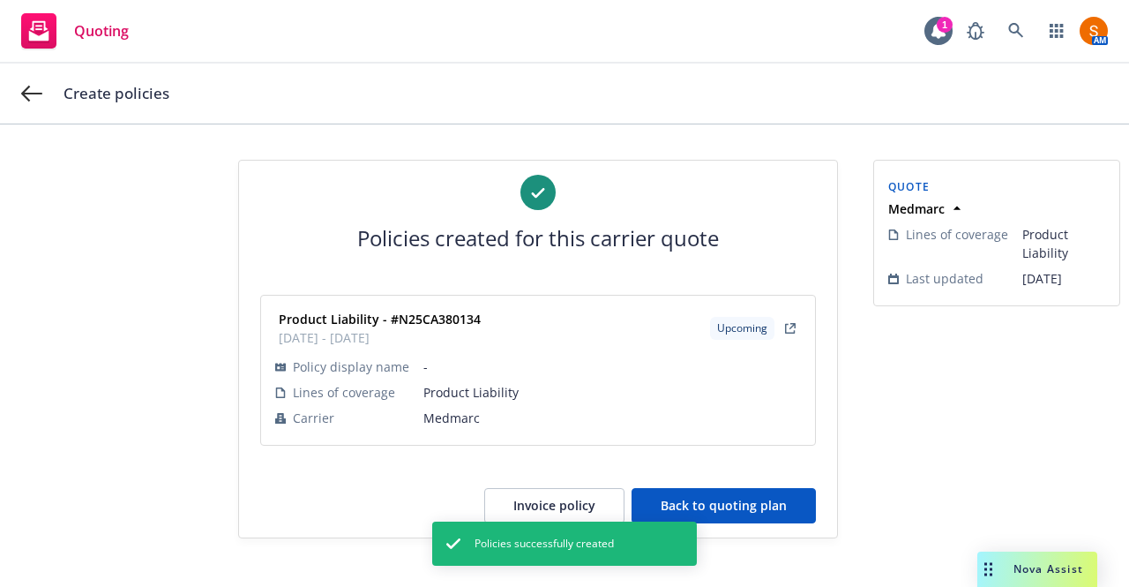
click at [750, 514] on button "Back to quoting plan" at bounding box center [724, 505] width 184 height 35
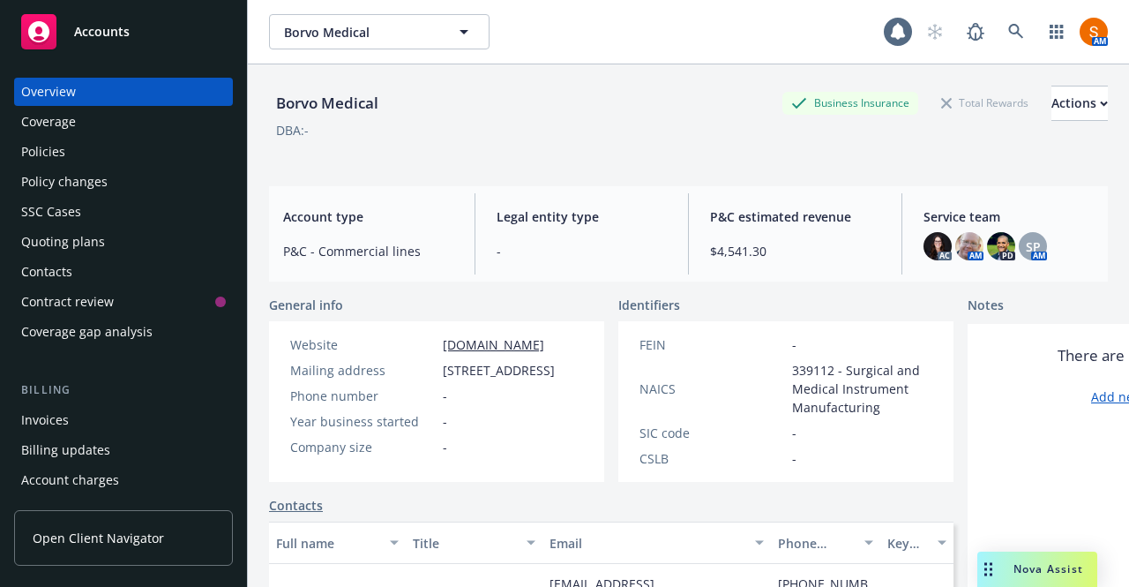
click at [49, 142] on div "Policies" at bounding box center [43, 152] width 44 height 28
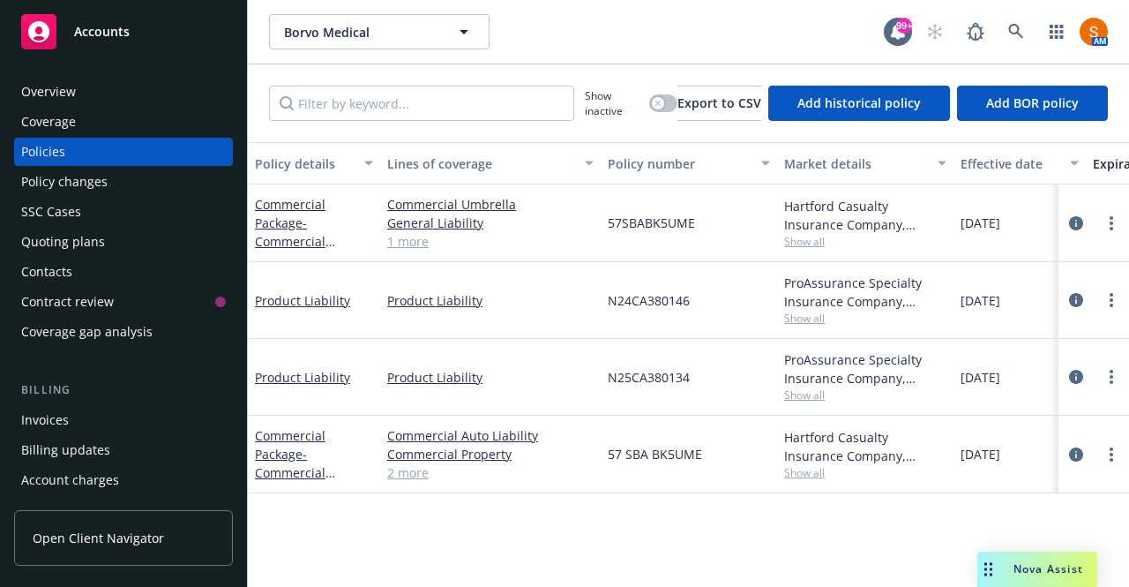
click at [653, 384] on span "N25CA380134" at bounding box center [649, 377] width 82 height 19
copy span "N25CA380134"
